Goal: Information Seeking & Learning: Learn about a topic

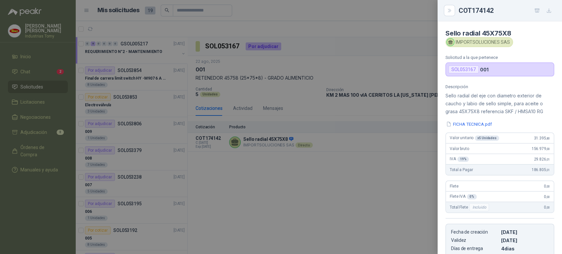
scroll to position [112, 0]
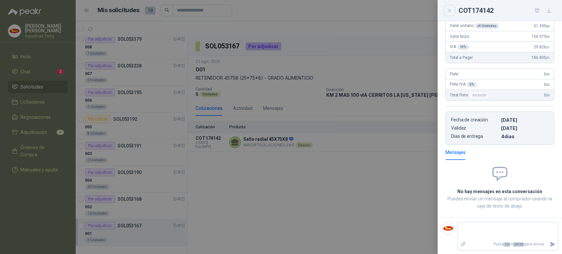
click at [452, 12] on button "Close" at bounding box center [449, 10] width 11 height 11
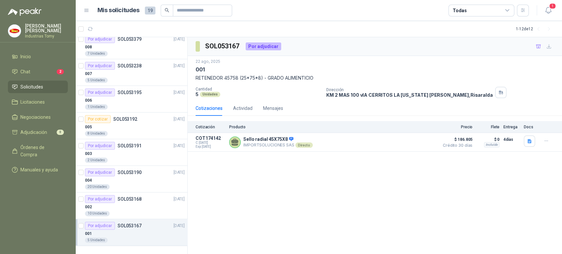
click at [319, 188] on div "SOL053167 Por adjudicar 22 ago, 2025 001 RETENEDOR 45758 (25*75*8) - GRADO ALIM…" at bounding box center [375, 145] width 374 height 217
click at [415, 140] on button "Detalles" at bounding box center [420, 142] width 31 height 9
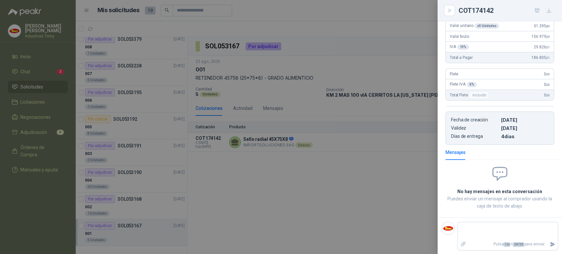
click at [409, 146] on div at bounding box center [281, 127] width 562 height 254
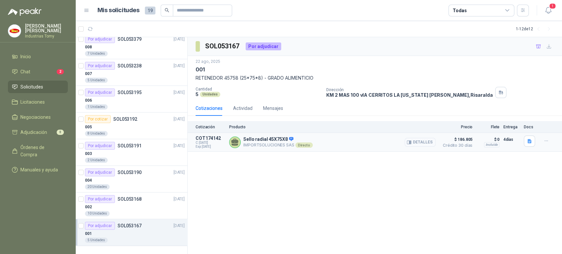
click at [424, 141] on button "Detalles" at bounding box center [420, 142] width 31 height 9
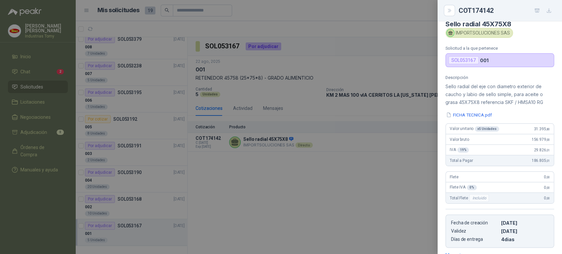
scroll to position [3, 0]
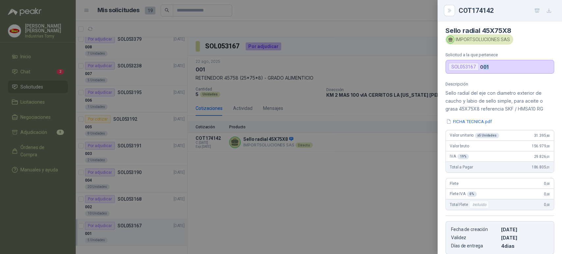
drag, startPoint x: 483, startPoint y: 68, endPoint x: 494, endPoint y: 63, distance: 12.4
click at [488, 67] on div "SOL053167 001" at bounding box center [499, 67] width 109 height 14
click at [390, 142] on div at bounding box center [281, 127] width 562 height 254
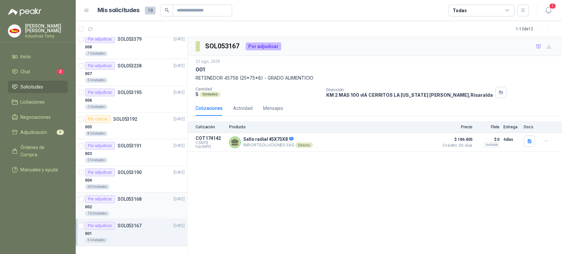
click at [124, 203] on div "002" at bounding box center [135, 207] width 100 height 8
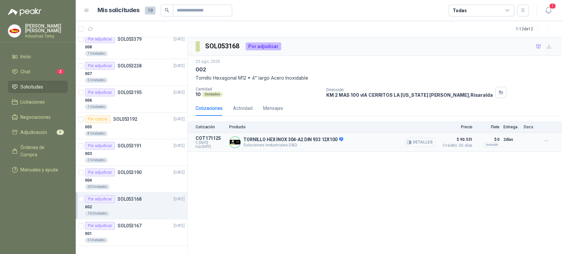
click at [418, 142] on button "Detalles" at bounding box center [420, 142] width 31 height 9
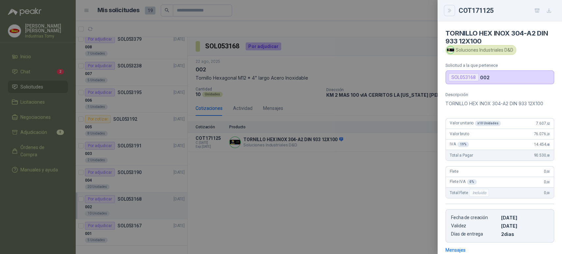
click at [451, 9] on icon "Close" at bounding box center [450, 11] width 6 height 6
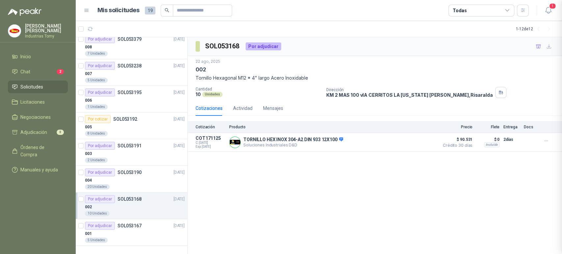
scroll to position [90, 0]
click at [119, 182] on div "004" at bounding box center [135, 180] width 100 height 8
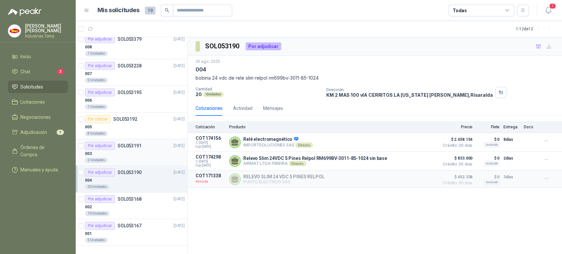
click at [113, 145] on div "Por adjudicar" at bounding box center [100, 146] width 30 height 8
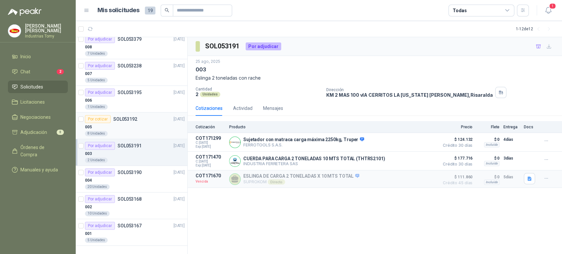
click at [116, 123] on div "005" at bounding box center [135, 127] width 100 height 8
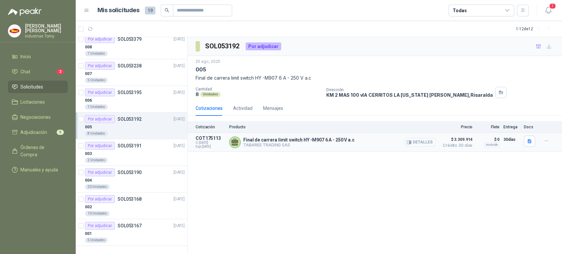
click at [425, 140] on button "Detalles" at bounding box center [420, 142] width 31 height 9
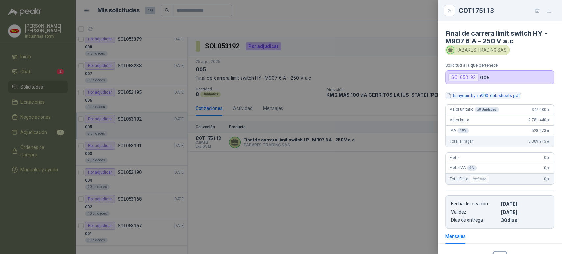
click at [480, 95] on button "hanyoun_hy_m900_datasheets.pdf" at bounding box center [482, 95] width 75 height 7
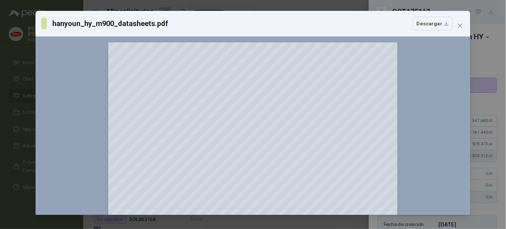
scroll to position [30, 0]
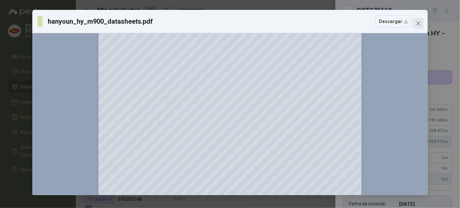
click at [416, 23] on icon "close" at bounding box center [417, 23] width 5 height 5
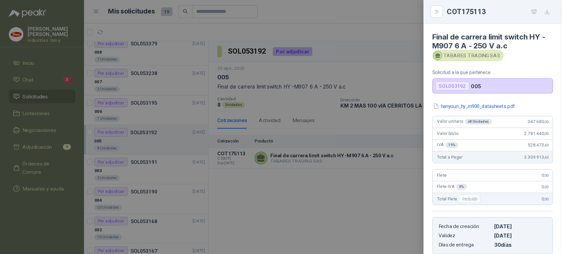
scroll to position [111, 0]
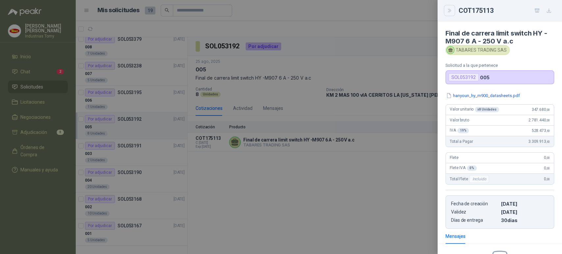
click at [450, 11] on icon "Close" at bounding box center [450, 11] width 6 height 6
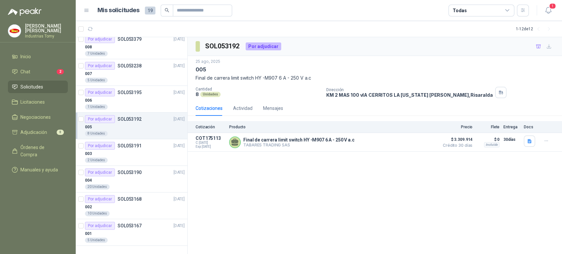
click at [258, 200] on div "SOL053192 Por adjudicar 25 ago, 2025 005 Final de carrera limit switch HY -M907…" at bounding box center [375, 145] width 374 height 217
click at [132, 96] on div "006" at bounding box center [135, 100] width 100 height 8
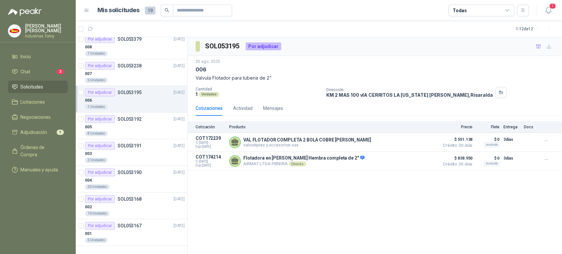
click at [500, 76] on p "Valvula Flotador para tuberia de 2"" at bounding box center [375, 77] width 358 height 7
click at [134, 71] on div "007" at bounding box center [135, 74] width 100 height 8
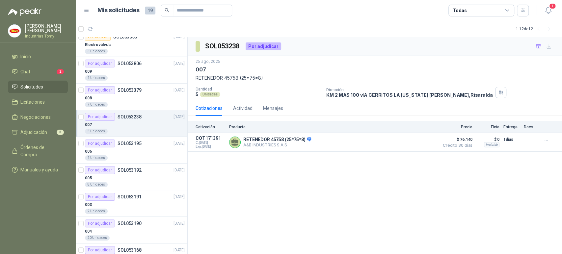
scroll to position [38, 0]
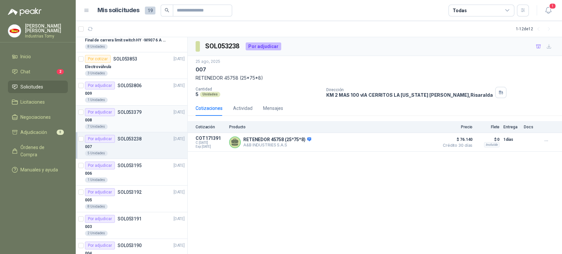
click at [136, 111] on p "SOL053379" at bounding box center [130, 112] width 24 height 5
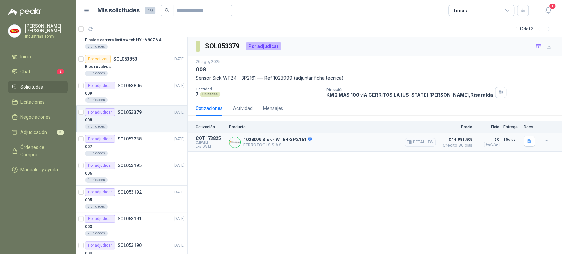
click at [428, 140] on button "Detalles" at bounding box center [420, 142] width 31 height 9
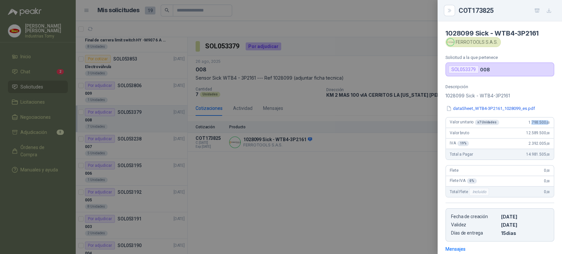
drag, startPoint x: 527, startPoint y: 121, endPoint x: 543, endPoint y: 119, distance: 16.0
click at [543, 119] on div "Valor unitario x 7 Unidades 1.798.500 ,00" at bounding box center [500, 123] width 108 height 11
click at [327, 179] on div at bounding box center [281, 127] width 562 height 254
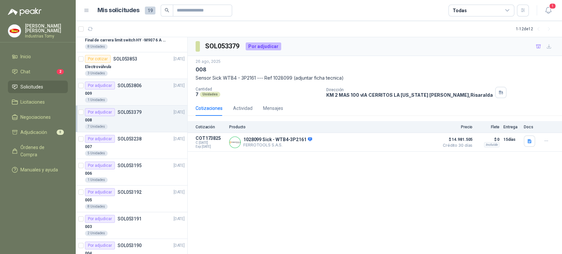
click at [141, 91] on div "009" at bounding box center [135, 94] width 100 height 8
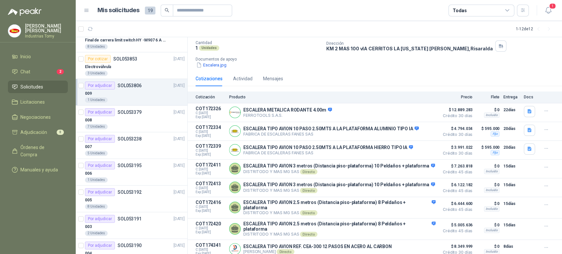
scroll to position [54, 0]
click at [130, 68] on div "Electroválvula" at bounding box center [135, 67] width 100 height 8
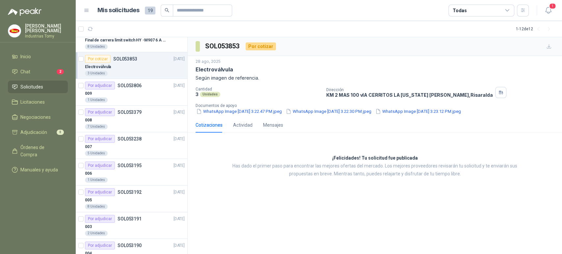
click at [299, 151] on div "¡Felicidades! Tu solicitud fue publicada Has dado el primer paso para encontrar…" at bounding box center [375, 166] width 374 height 57
click at [252, 116] on div "28 ago, 2025 Electroválvula Según imagen de referencia. Cantidad 3 Unidades Dir…" at bounding box center [375, 87] width 374 height 62
click at [255, 112] on button "WhatsApp Image [DATE] 3.22.47 PM.jpeg" at bounding box center [239, 111] width 87 height 7
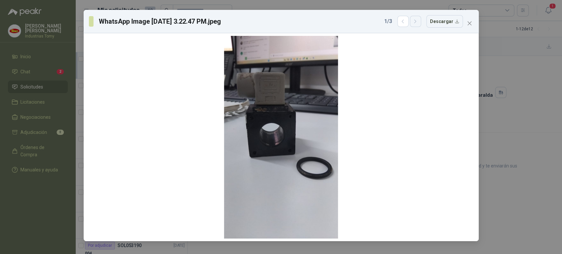
click at [416, 21] on icon "button" at bounding box center [415, 22] width 6 height 6
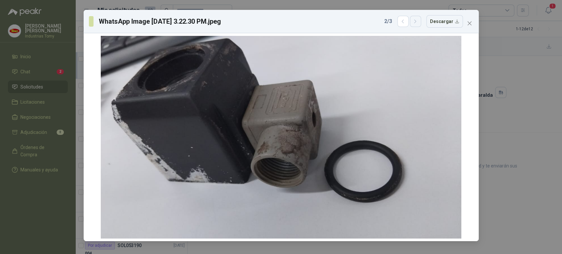
click at [416, 20] on icon "button" at bounding box center [415, 22] width 6 height 6
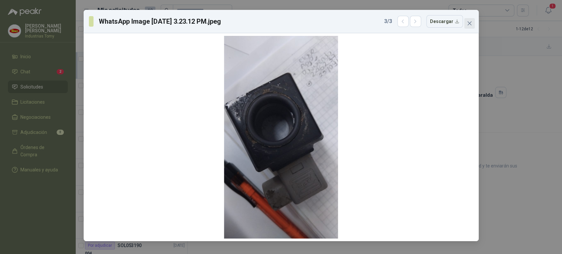
click at [471, 21] on icon "close" at bounding box center [469, 23] width 5 height 5
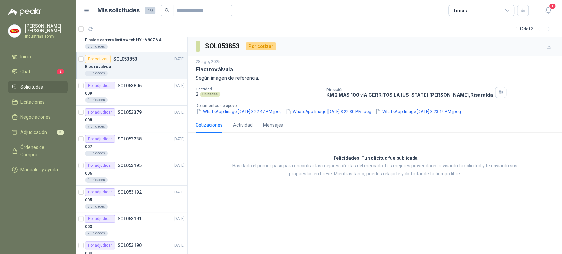
click at [268, 147] on div "¡Felicidades! Tu solicitud fue publicada Has dado el primer paso para encontrar…" at bounding box center [375, 166] width 374 height 57
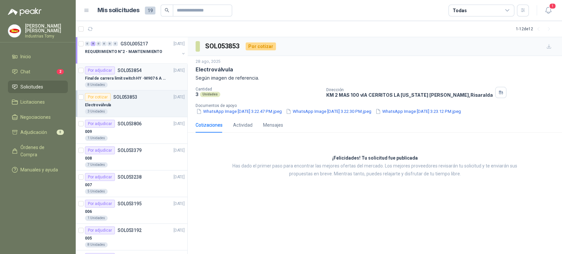
click at [131, 78] on p "Final de carrera limit switch HY -M907 6 A - 250 V a.c" at bounding box center [126, 78] width 82 height 6
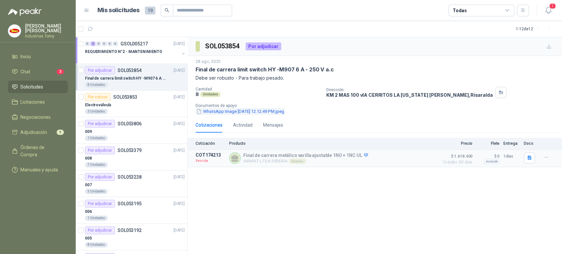
click at [282, 111] on button "WhatsApp Image [DATE] 12.12.49 PM.jpeg" at bounding box center [240, 111] width 89 height 7
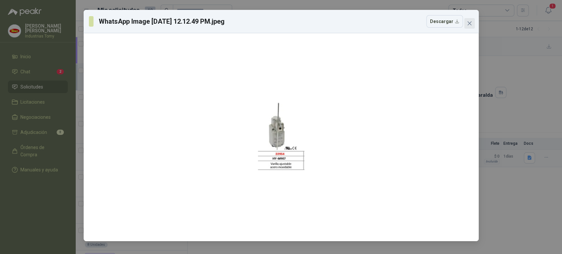
click at [470, 23] on icon "close" at bounding box center [469, 23] width 5 height 5
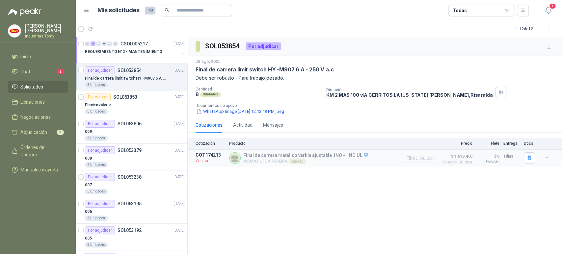
click at [430, 159] on button "Detalles" at bounding box center [420, 158] width 31 height 9
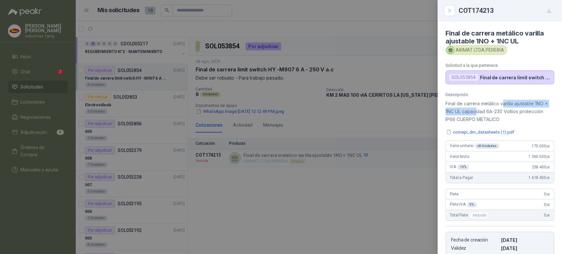
drag, startPoint x: 481, startPoint y: 109, endPoint x: 503, endPoint y: 103, distance: 22.4
click at [503, 103] on p "Final de carrera metálico varilla ajustable 1NO + 1NC UL capacidad 6A-230 Volti…" at bounding box center [499, 112] width 109 height 24
drag, startPoint x: 489, startPoint y: 114, endPoint x: 463, endPoint y: 113, distance: 26.0
click at [463, 113] on p "Final de carrera metálico varilla ajustable 1NO + 1NC UL capacidad 6A-230 Volti…" at bounding box center [499, 112] width 109 height 24
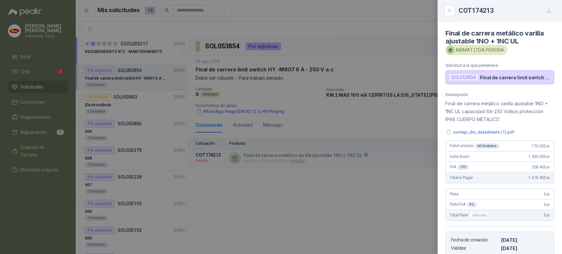
click at [368, 117] on div at bounding box center [281, 127] width 562 height 254
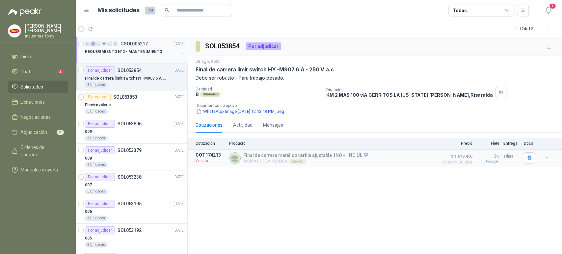
click at [130, 53] on p "REQUERIMIENTO N°2 - MANTENIMIENTO" at bounding box center [123, 52] width 77 height 6
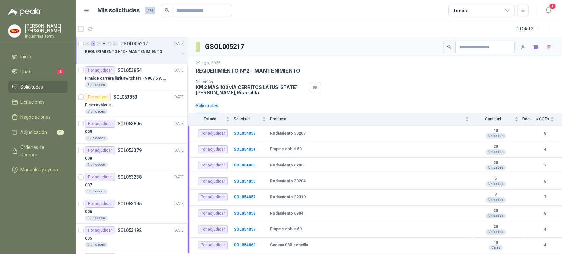
click at [366, 86] on div "Dirección KM 2 MAS 100 vIA CERRITOS LA [US_STATE][PERSON_NAME] , [GEOGRAPHIC_DA…" at bounding box center [375, 88] width 358 height 16
click at [372, 134] on div "Rodamiento 30207" at bounding box center [369, 133] width 199 height 5
click at [248, 134] on b "SOL054053" at bounding box center [245, 133] width 22 height 5
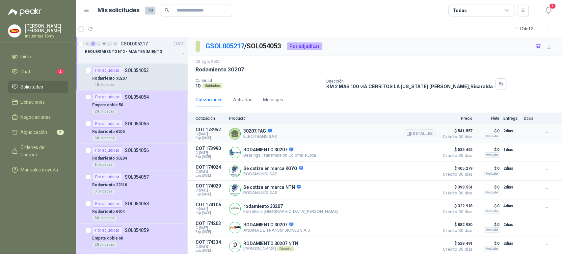
scroll to position [22, 0]
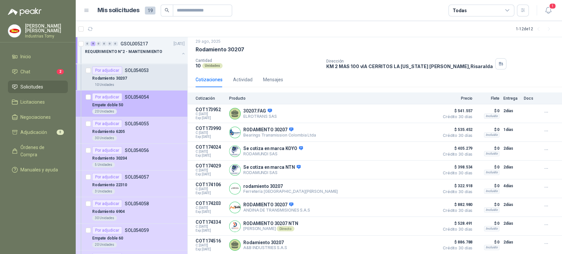
click at [141, 96] on p "SOL054054" at bounding box center [137, 97] width 24 height 5
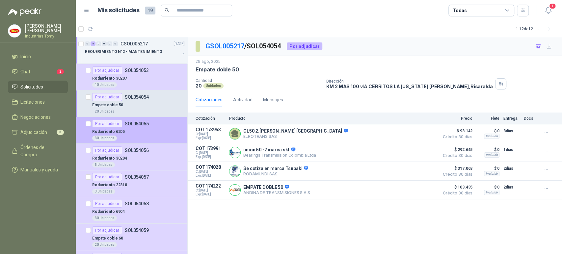
click at [132, 140] on div "30 Unidades" at bounding box center [138, 138] width 93 height 5
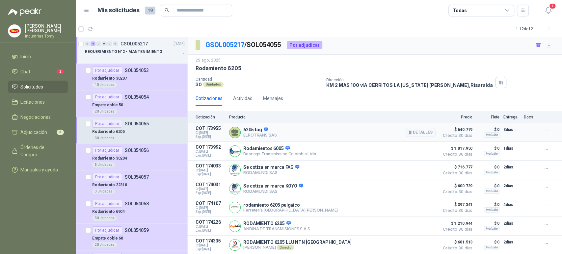
scroll to position [3, 0]
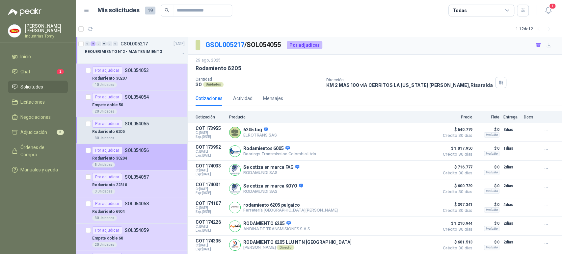
click at [160, 162] on div "5 Unidades" at bounding box center [138, 164] width 93 height 5
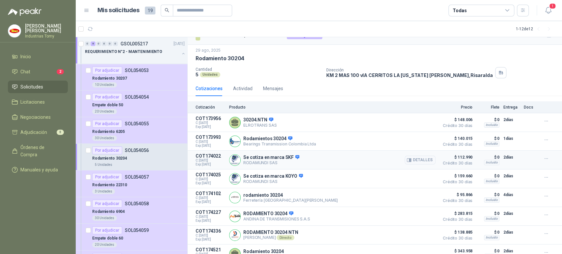
scroll to position [22, 0]
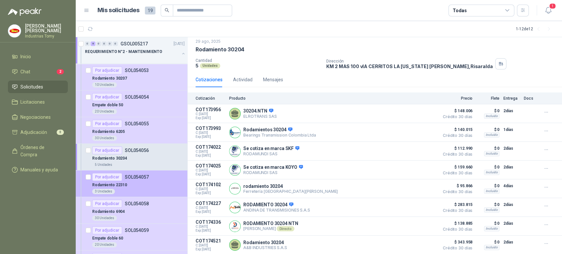
click at [151, 189] on div "3 Unidades" at bounding box center [138, 191] width 93 height 5
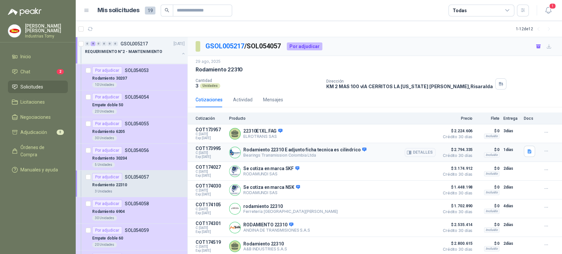
scroll to position [3, 0]
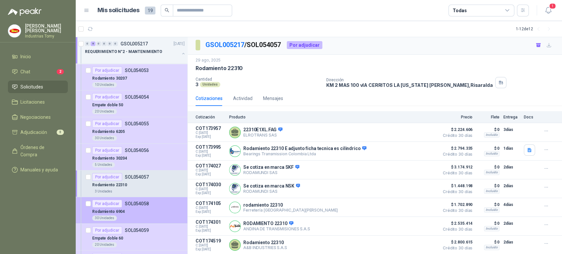
click at [150, 214] on div "Rodamiento 6904" at bounding box center [138, 212] width 93 height 8
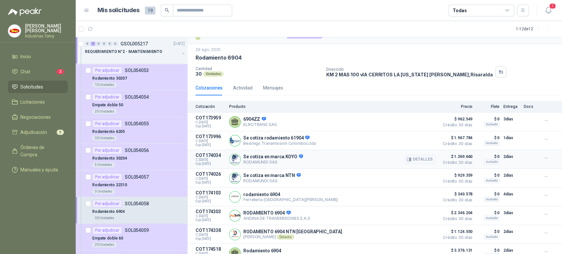
scroll to position [22, 0]
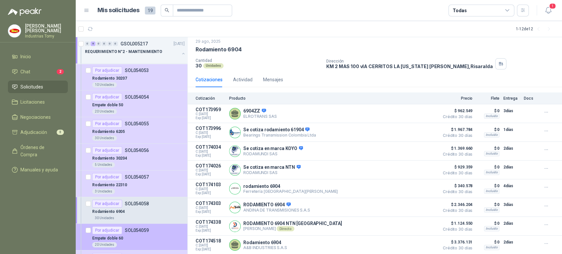
click at [129, 237] on div "Empate doble 60" at bounding box center [138, 238] width 93 height 8
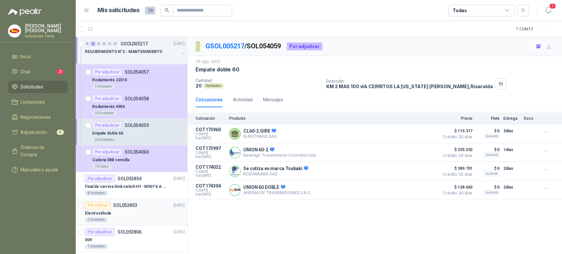
scroll to position [110, 0]
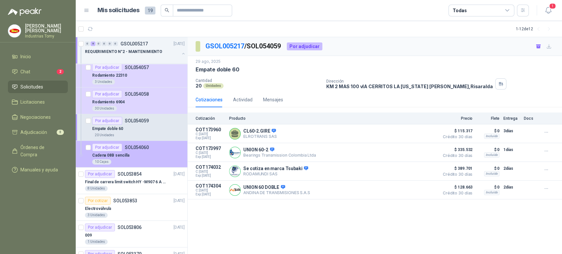
click at [146, 154] on div "Cadena 08B sencilla" at bounding box center [138, 155] width 93 height 8
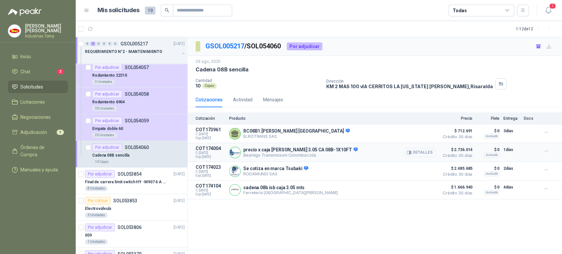
click at [415, 153] on button "Detalles" at bounding box center [420, 152] width 31 height 9
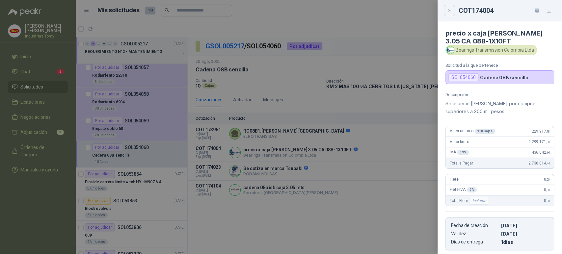
click at [452, 8] on button "Close" at bounding box center [449, 10] width 11 height 11
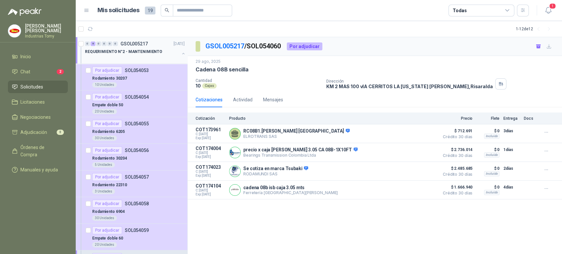
click at [154, 56] on div at bounding box center [132, 58] width 94 height 5
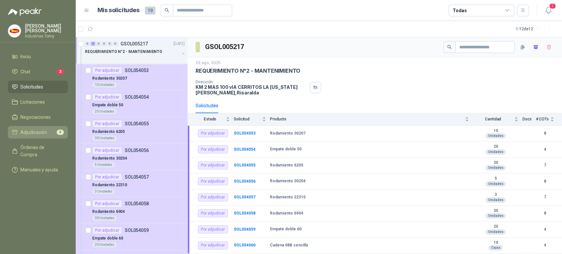
click at [42, 131] on span "Adjudicación" at bounding box center [33, 132] width 27 height 7
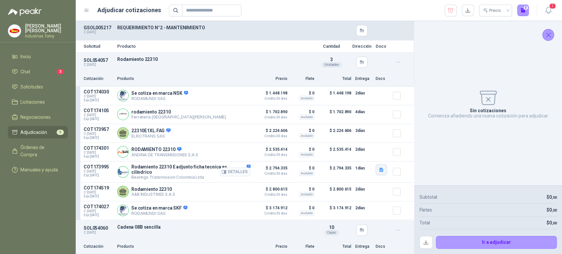
click at [379, 170] on icon "button" at bounding box center [382, 170] width 6 height 6
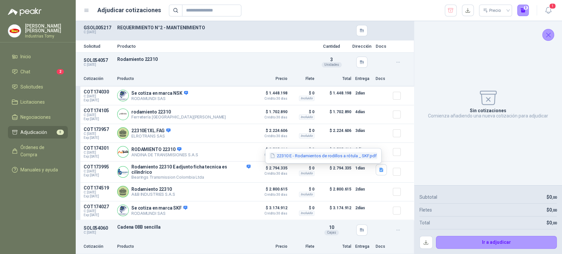
click at [357, 155] on button "22310 E - Rodamientos de rodillos a rótula _ SKF.pdf" at bounding box center [323, 155] width 108 height 7
